Goal: Task Accomplishment & Management: Use online tool/utility

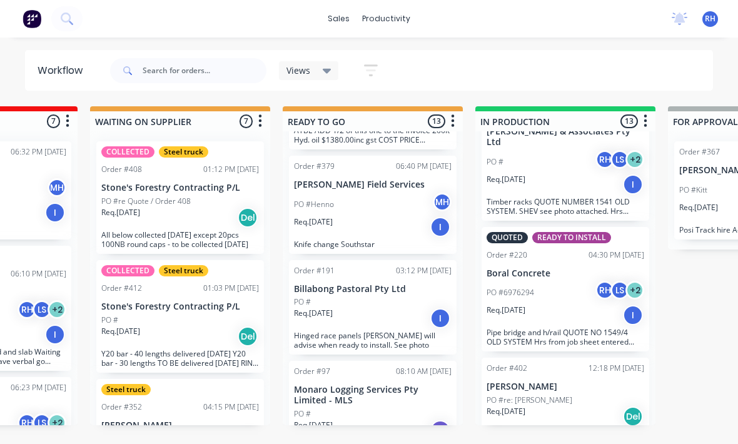
scroll to position [1079, 0]
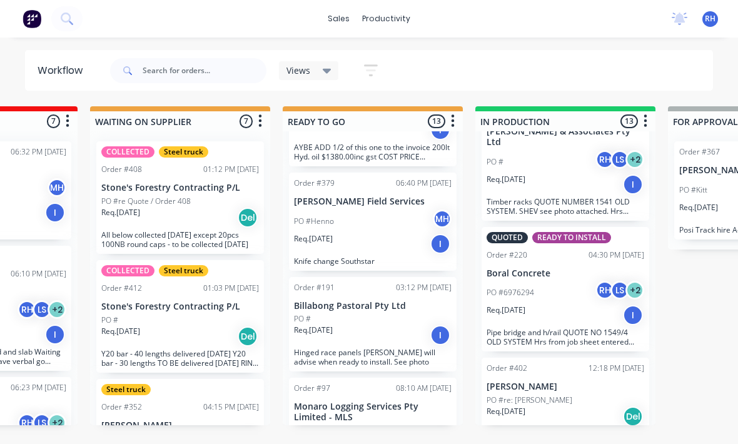
click at [556, 406] on div "Req. [DATE] Del" at bounding box center [566, 416] width 158 height 21
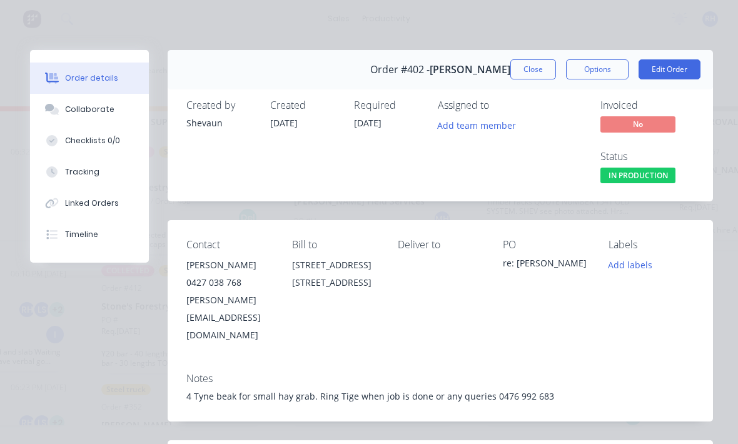
click at [67, 174] on div "Tracking" at bounding box center [82, 171] width 34 height 11
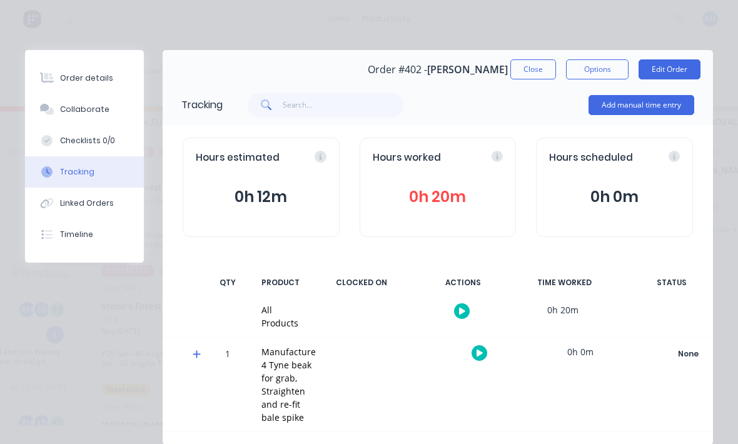
click at [659, 108] on button "Add manual time entry" at bounding box center [642, 105] width 106 height 20
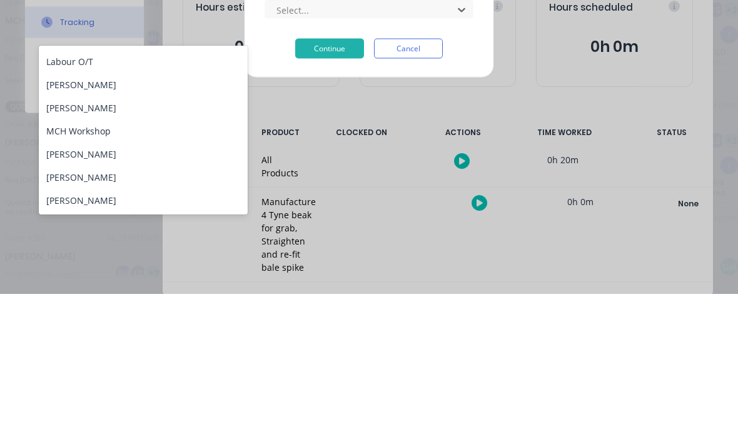
scroll to position [68, 0]
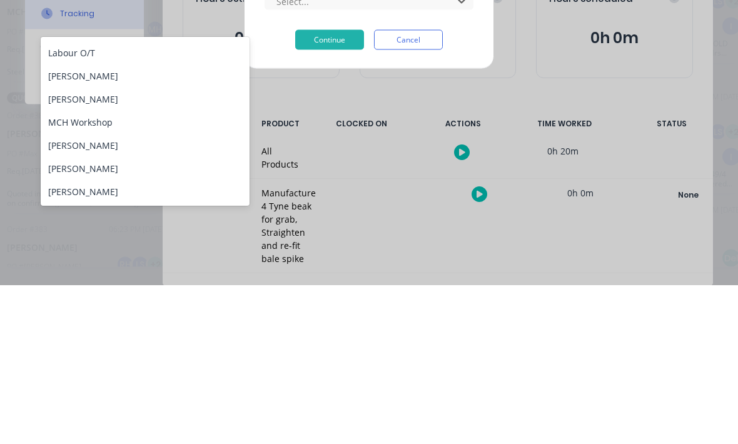
click at [70, 293] on div "[PERSON_NAME]" at bounding box center [145, 304] width 209 height 23
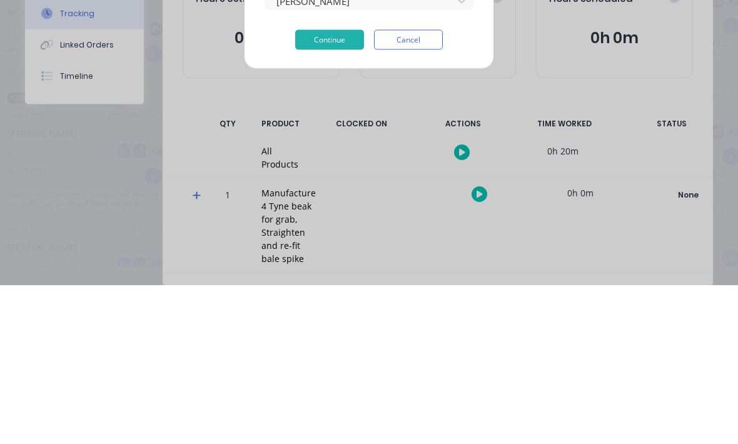
scroll to position [23, 225]
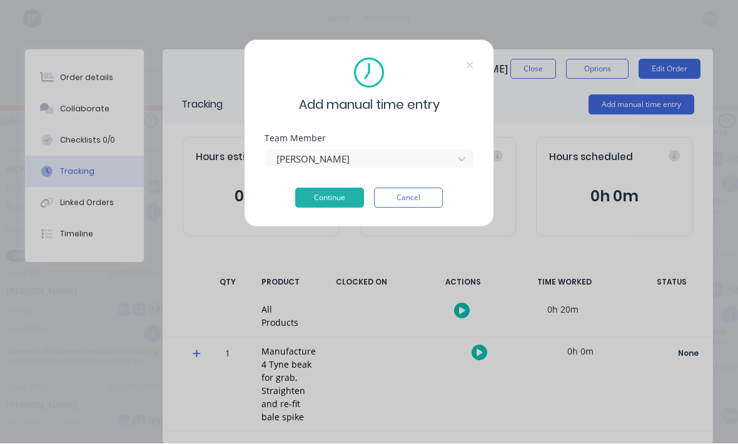
click at [346, 195] on button "Continue" at bounding box center [329, 198] width 69 height 20
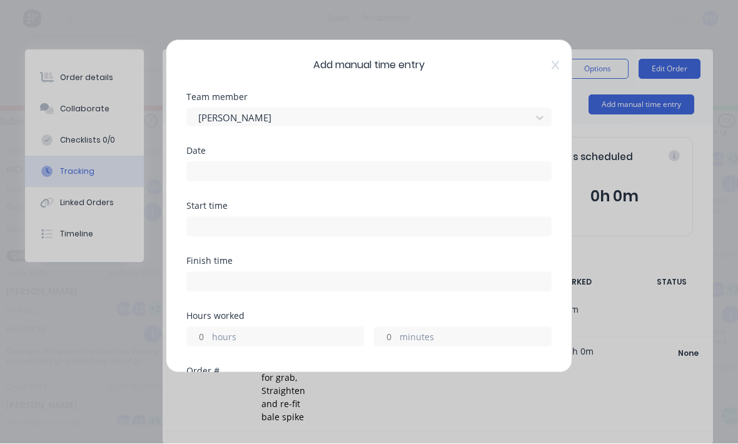
click at [394, 180] on input at bounding box center [369, 172] width 364 height 19
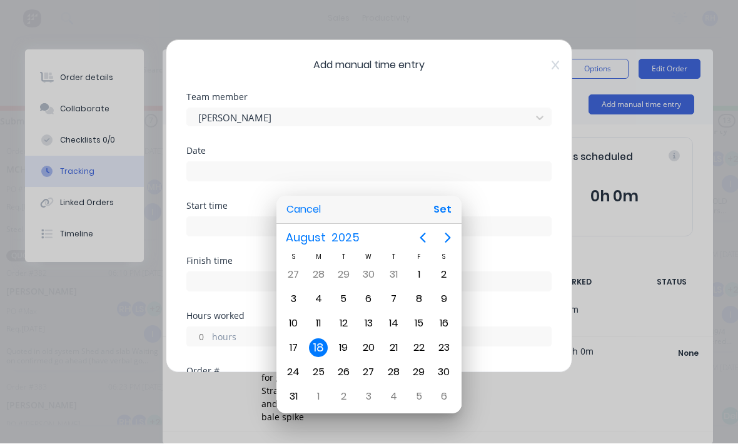
click at [446, 210] on button "Set" at bounding box center [443, 210] width 28 height 23
type input "[DATE]"
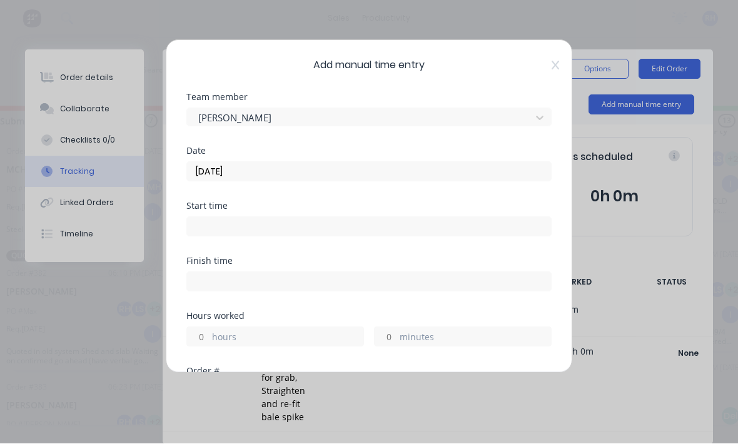
click at [399, 232] on input at bounding box center [369, 227] width 364 height 19
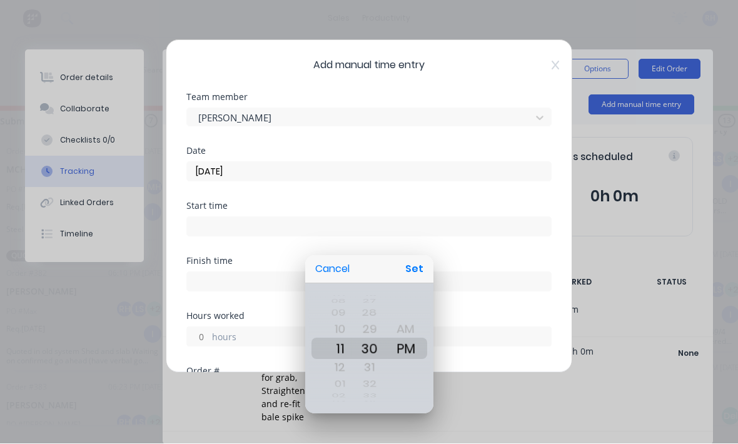
click at [410, 263] on button "Set" at bounding box center [414, 269] width 28 height 23
type input "11:30 PM"
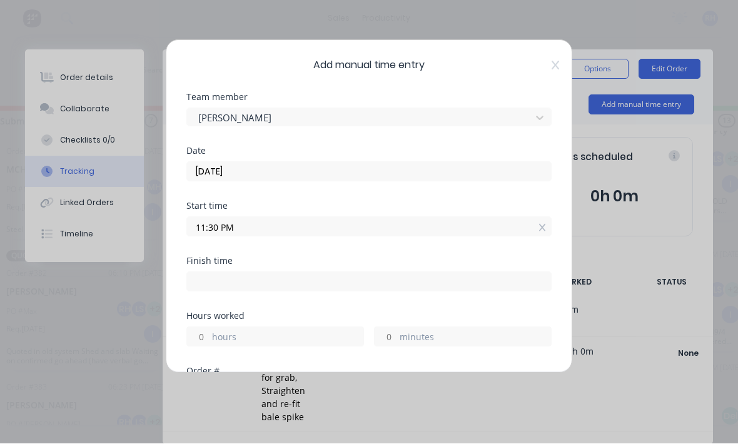
click at [370, 290] on input at bounding box center [369, 282] width 364 height 19
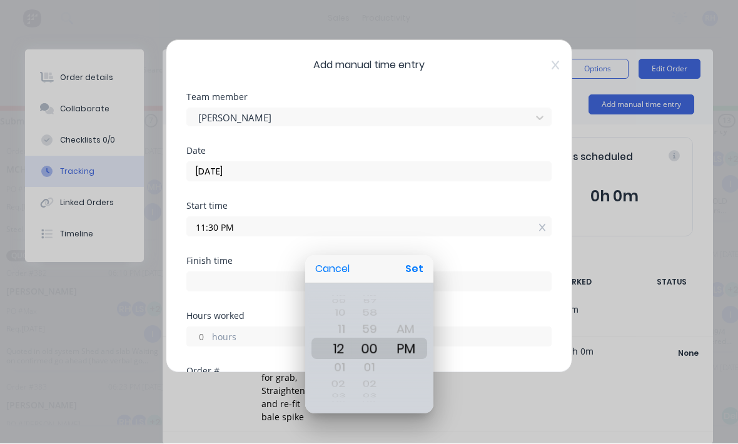
click at [415, 262] on button "Set" at bounding box center [414, 269] width 28 height 23
type input "12:00 PM"
type input "-11"
type input "-29"
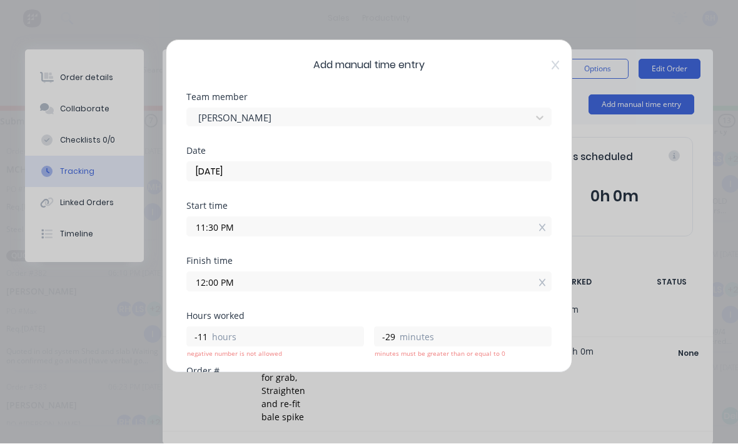
click at [469, 230] on input "11:30 PM" at bounding box center [369, 227] width 364 height 19
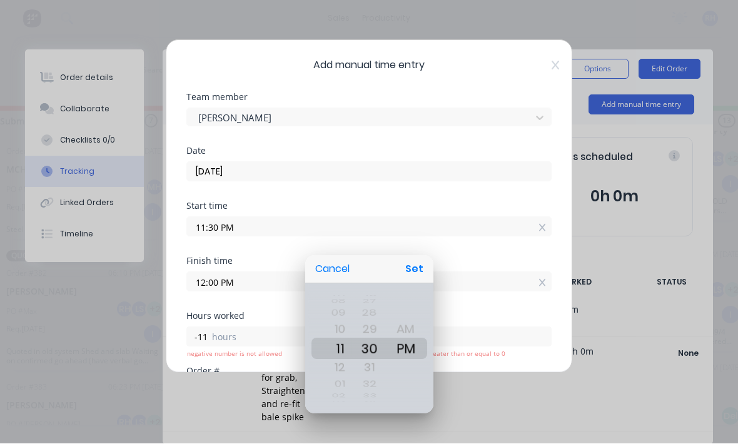
click at [462, 290] on div at bounding box center [369, 222] width 939 height 644
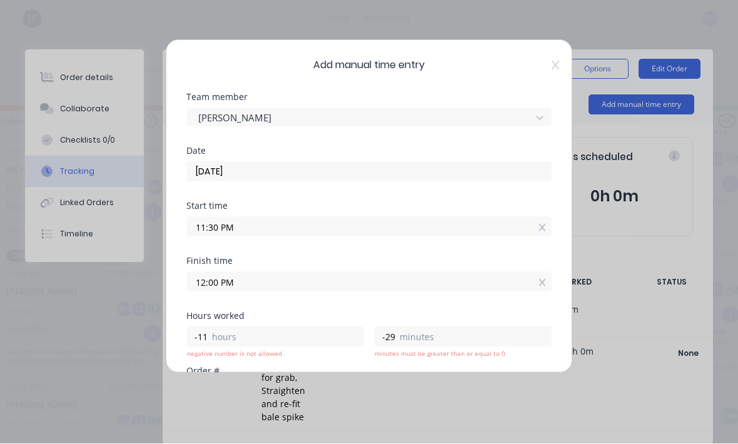
click at [464, 233] on input "11:30 PM" at bounding box center [369, 227] width 364 height 19
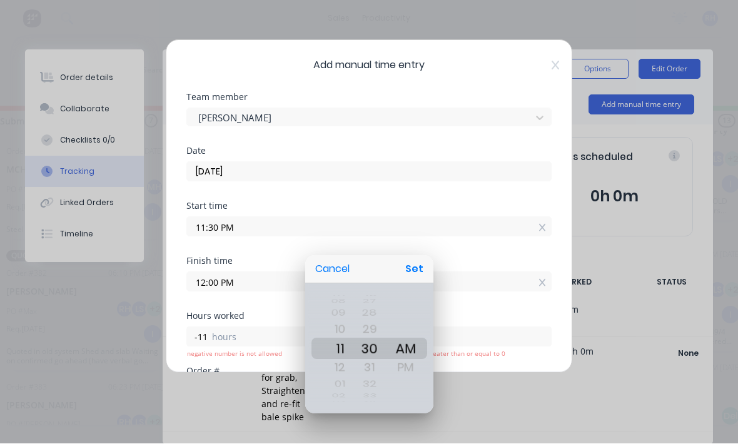
click at [415, 268] on button "Set" at bounding box center [414, 269] width 28 height 23
type input "11:30 AM"
type input "0"
type input "30"
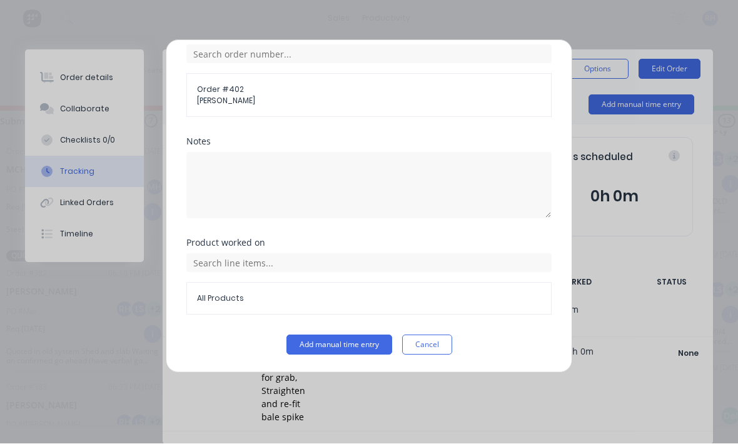
scroll to position [337, 0]
click at [360, 347] on button "Add manual time entry" at bounding box center [340, 345] width 106 height 20
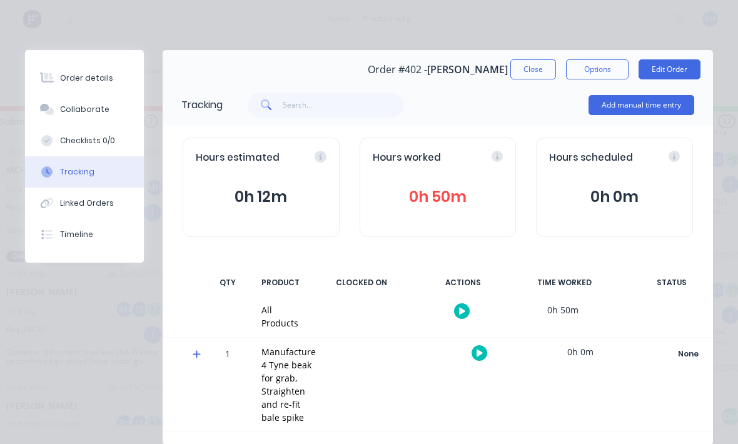
click at [532, 71] on button "Close" at bounding box center [534, 69] width 46 height 20
